Goal: Task Accomplishment & Management: Complete application form

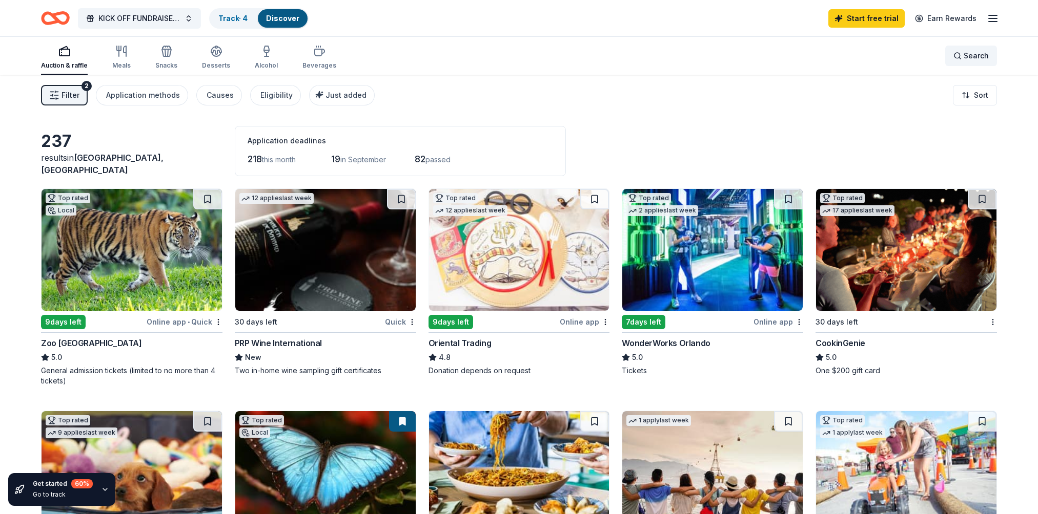
click at [957, 58] on div "Search" at bounding box center [970, 56] width 35 height 12
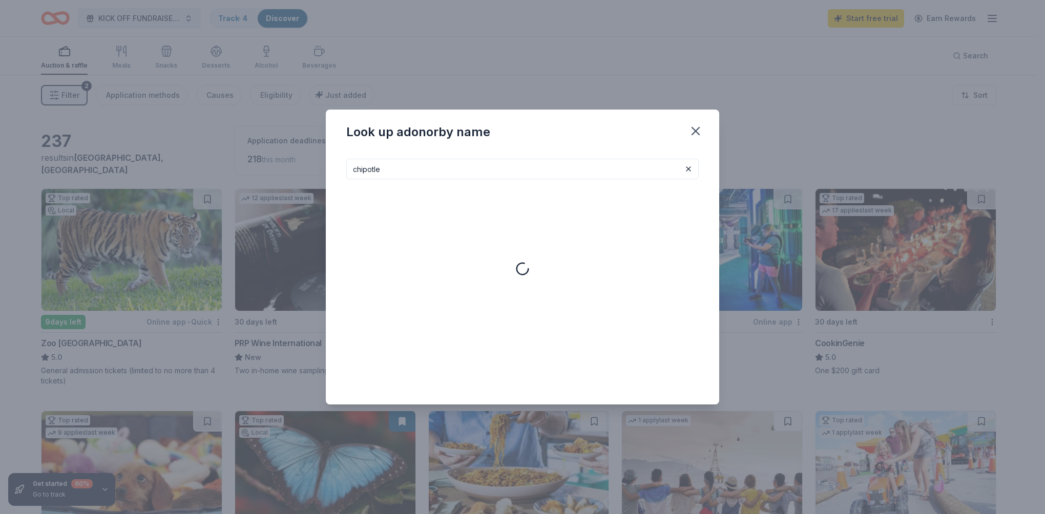
type input "chipotle"
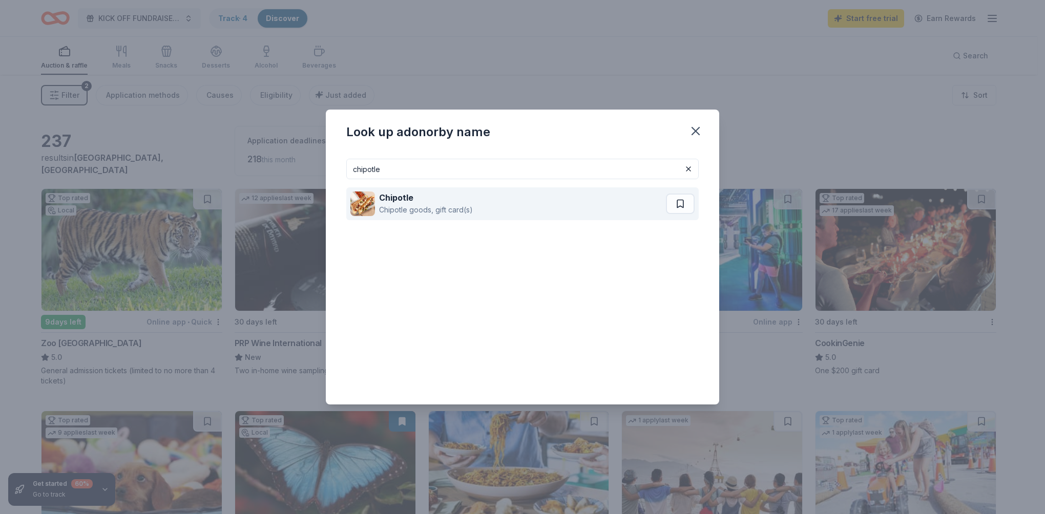
click at [469, 205] on div "Chipotle goods, gift card(s)" at bounding box center [426, 210] width 94 height 12
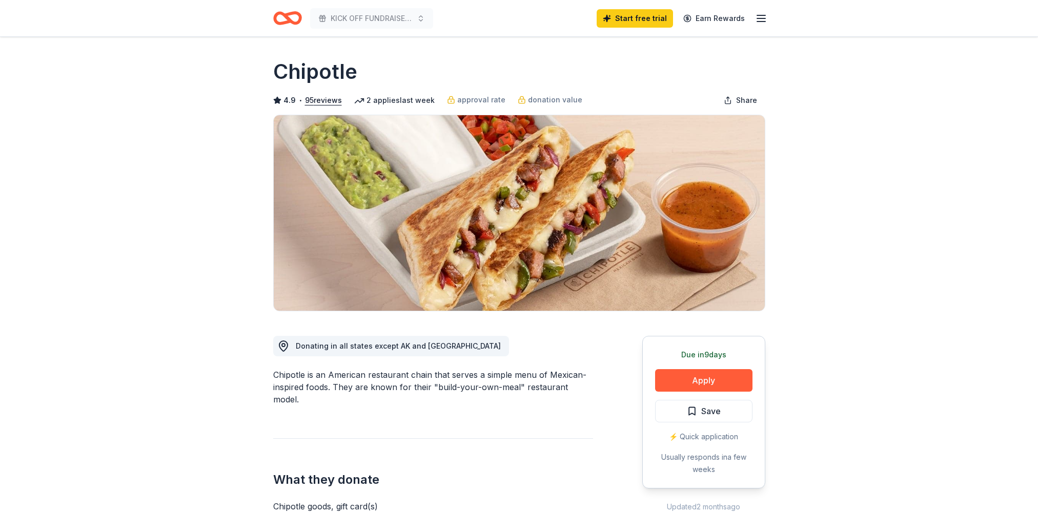
click at [718, 381] on button "Apply" at bounding box center [703, 380] width 97 height 23
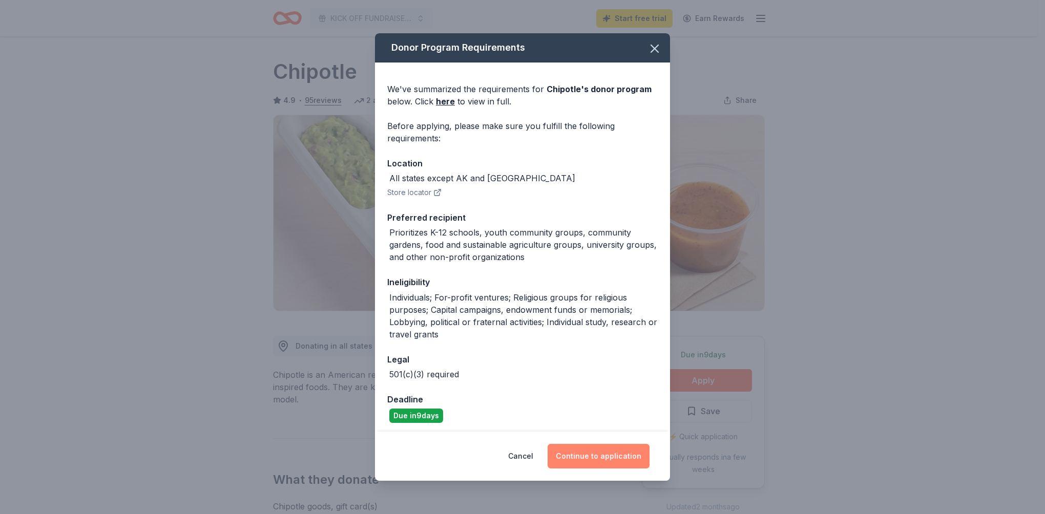
click at [596, 453] on button "Continue to application" at bounding box center [599, 456] width 102 height 25
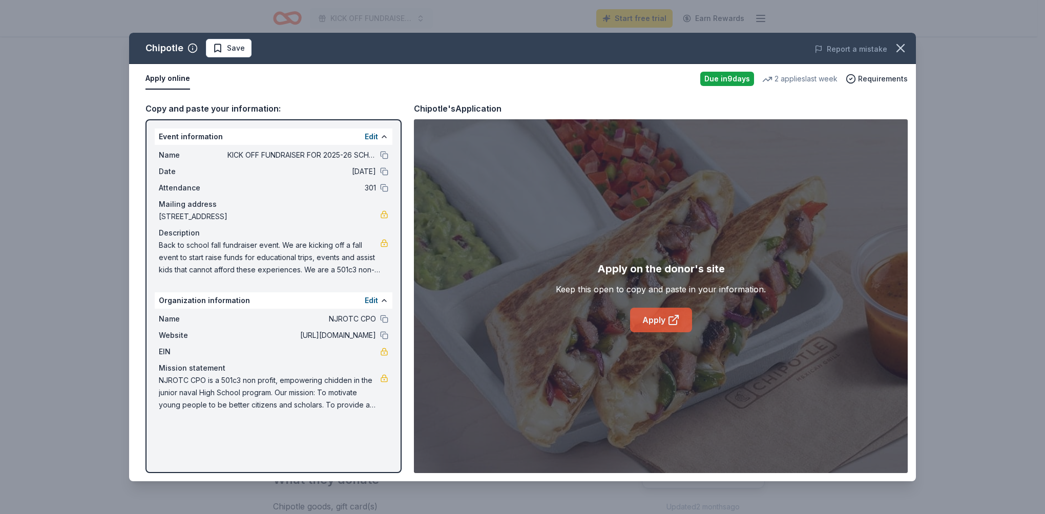
click at [667, 319] on link "Apply" at bounding box center [661, 320] width 62 height 25
click at [900, 45] on icon "button" at bounding box center [901, 48] width 14 height 14
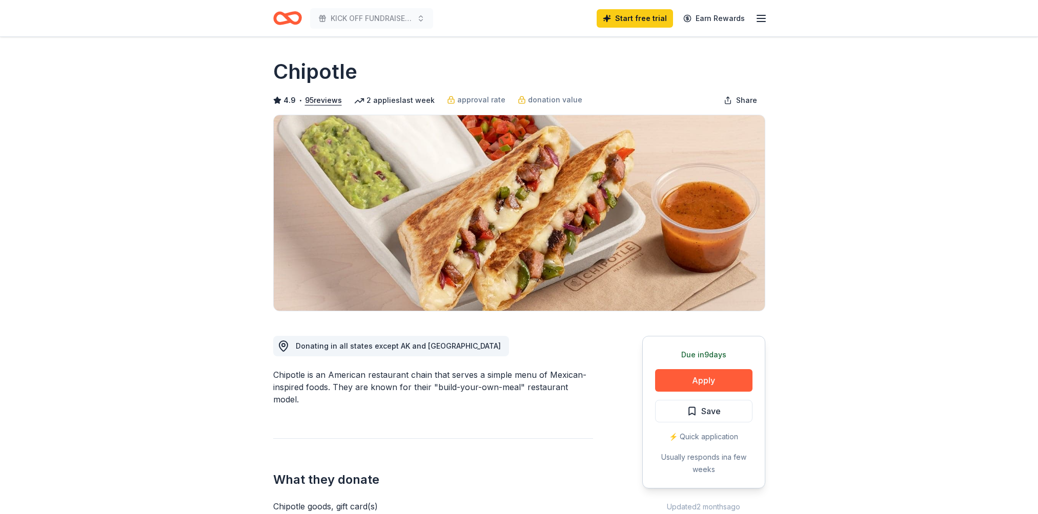
click at [288, 22] on icon "Home" at bounding box center [283, 18] width 16 height 10
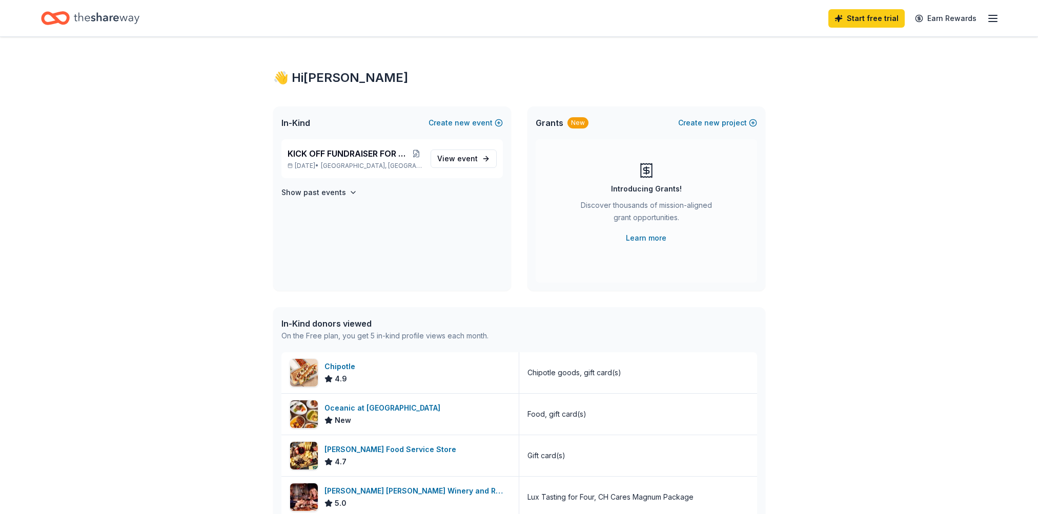
click at [99, 15] on icon "Home" at bounding box center [107, 18] width 66 height 21
click at [309, 163] on p "[DATE] • [GEOGRAPHIC_DATA], [GEOGRAPHIC_DATA]" at bounding box center [354, 166] width 135 height 8
